Goal: Navigation & Orientation: Go to known website

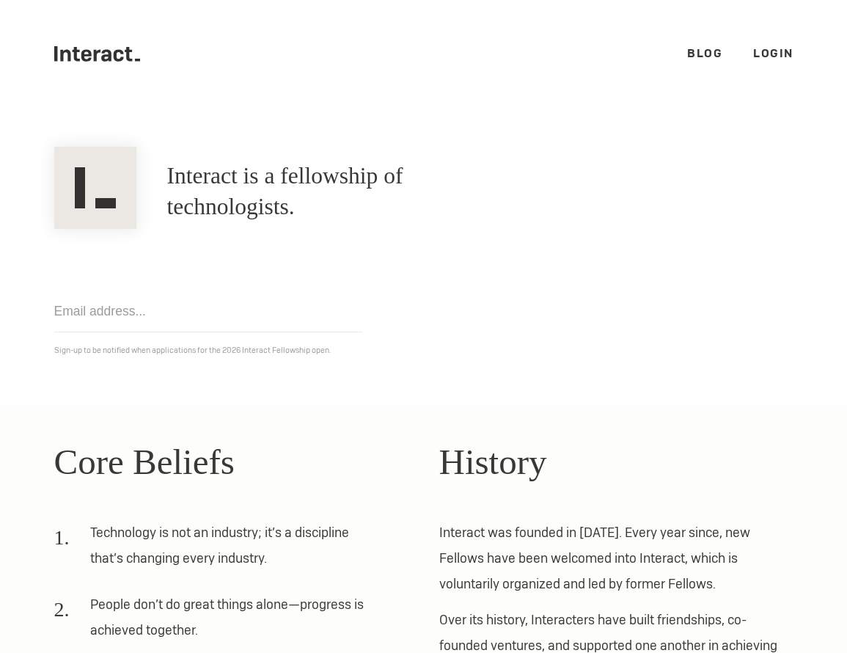
click at [101, 58] on icon at bounding box center [106, 55] width 10 height 12
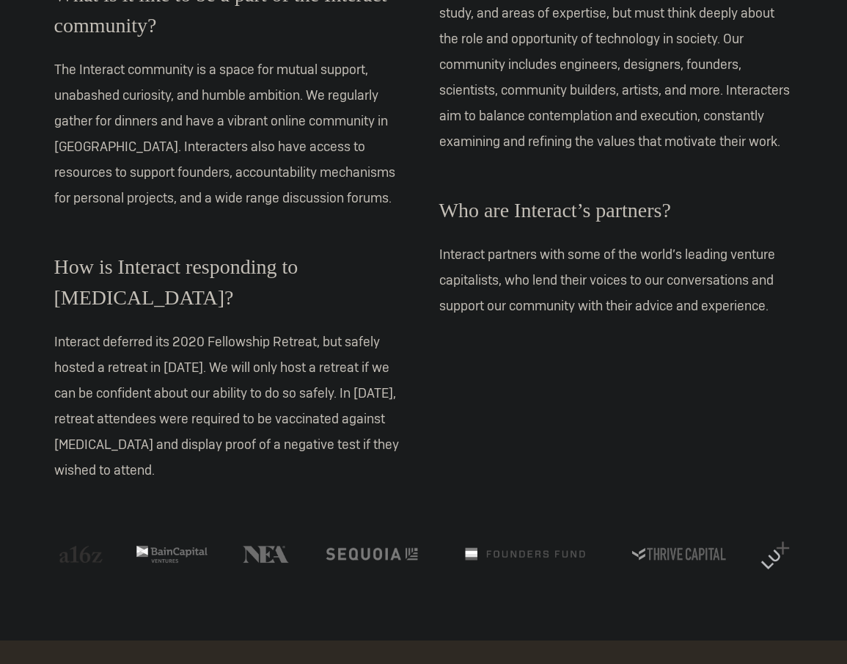
scroll to position [1255, 0]
